Goal: Task Accomplishment & Management: Use online tool/utility

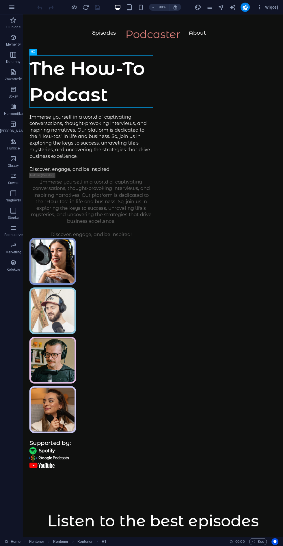
click at [98, 106] on div "The How-To Podcast" at bounding box center [98, 89] width 137 height 58
click at [82, 262] on figure at bounding box center [56, 288] width 52 height 52
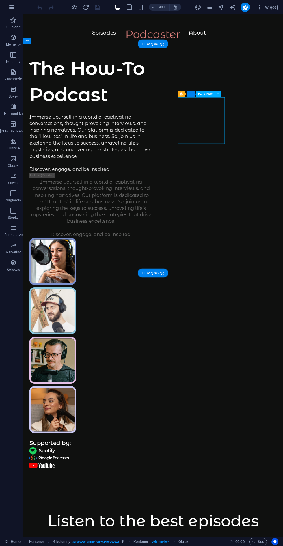
click at [82, 262] on figure at bounding box center [56, 288] width 52 height 52
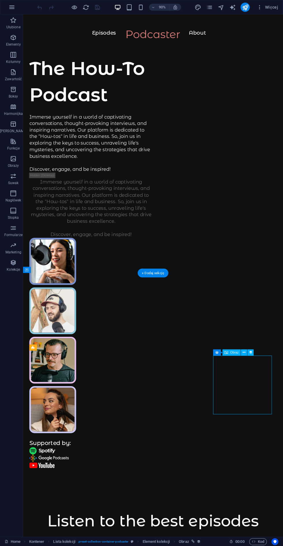
click at [11, 6] on icon "button" at bounding box center [11, 7] width 7 height 7
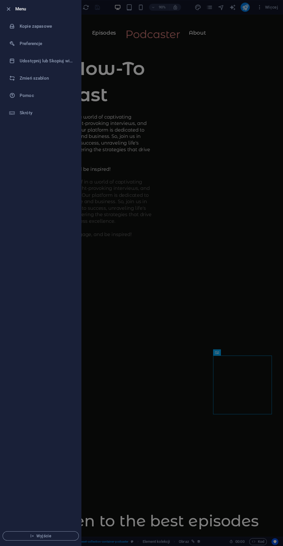
click at [20, 83] on li "Zmień szablon" at bounding box center [40, 78] width 81 height 17
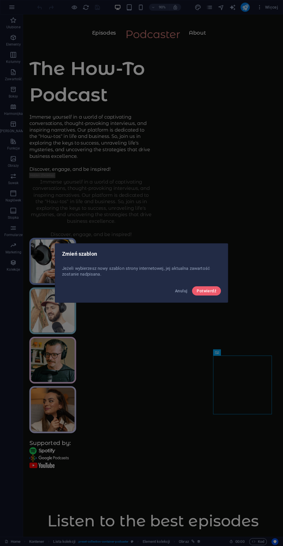
click at [208, 291] on span "Potwierdź" at bounding box center [206, 290] width 20 height 5
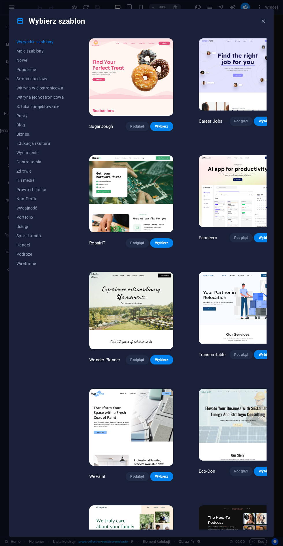
click at [28, 78] on span "Strona docelowa" at bounding box center [39, 78] width 47 height 5
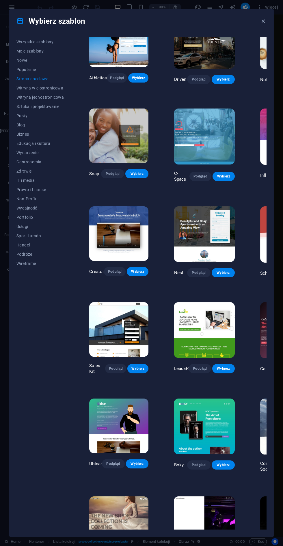
scroll to position [355, 0]
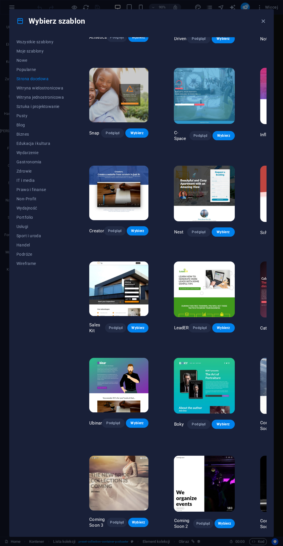
click at [24, 98] on span "Witryna jednostronicowa" at bounding box center [39, 97] width 47 height 5
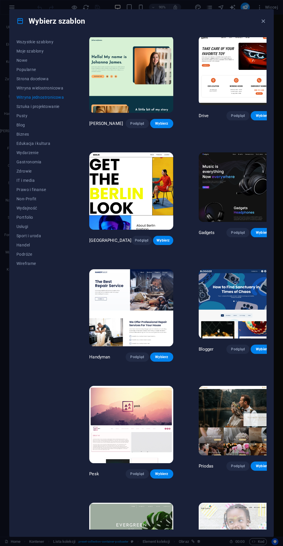
click at [29, 88] on span "Witryna wielostronicowa" at bounding box center [39, 88] width 47 height 5
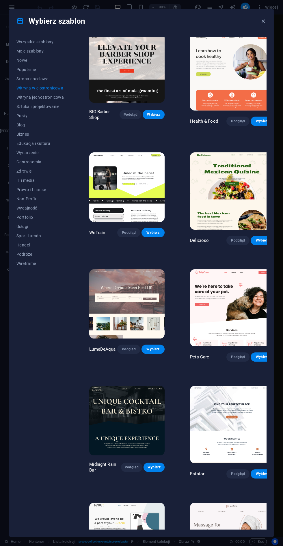
click at [27, 42] on span "Wszystkie szablony" at bounding box center [39, 42] width 47 height 5
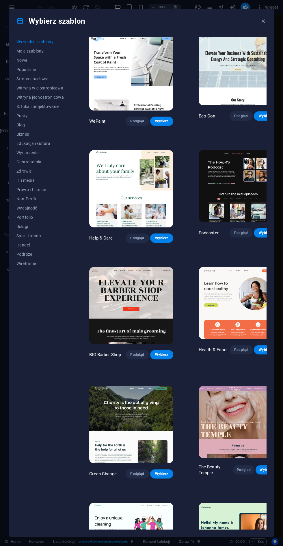
click at [28, 78] on span "Strona docelowa" at bounding box center [39, 78] width 47 height 5
